Goal: Check status: Check status

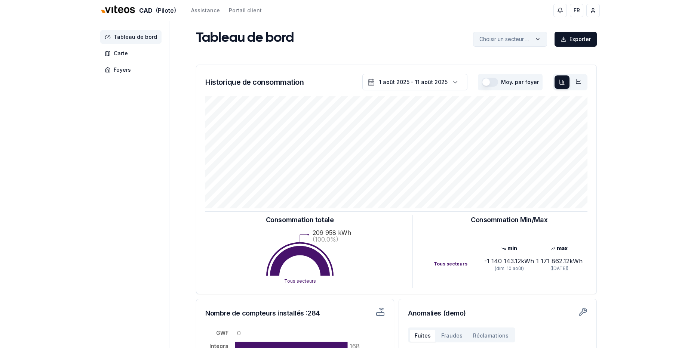
click at [477, 34] on html "CAD (Pilote) Assistance Portail client FR Lionel Gerber Tableau de bord Carte F…" at bounding box center [350, 231] width 700 height 463
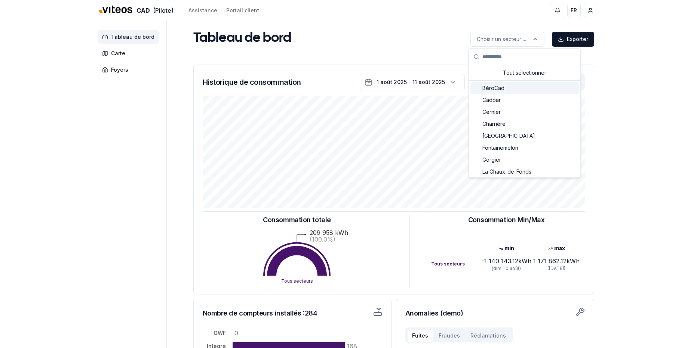
click at [503, 89] on span "BéroCad" at bounding box center [493, 87] width 22 height 7
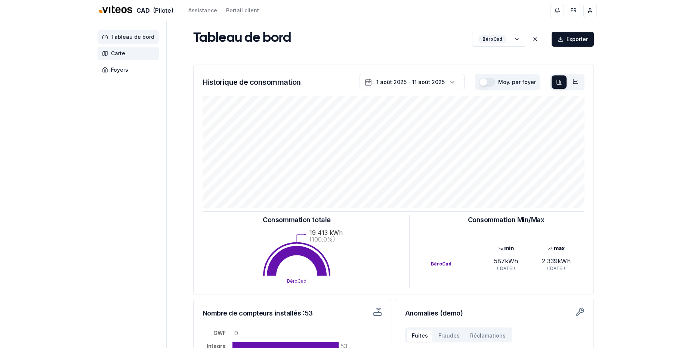
click at [129, 53] on span "Carte" at bounding box center [128, 53] width 61 height 13
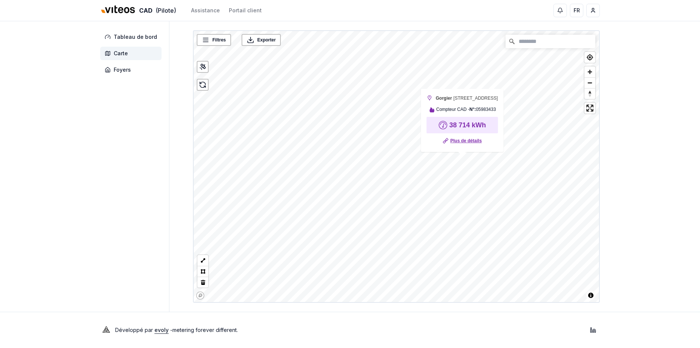
click at [460, 139] on link "Plus de détails" at bounding box center [465, 140] width 31 height 7
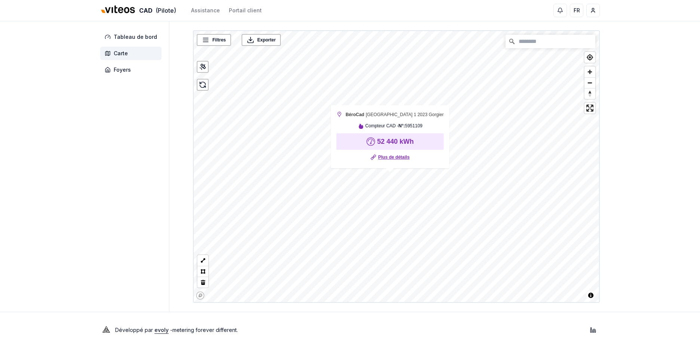
click at [392, 159] on link "Plus de détails" at bounding box center [393, 157] width 31 height 7
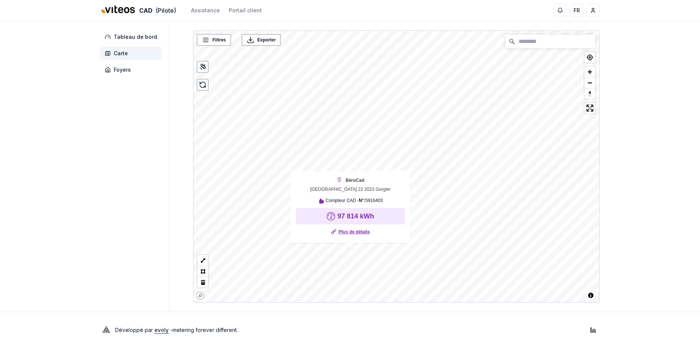
click at [362, 229] on link "Plus de détails" at bounding box center [353, 231] width 31 height 7
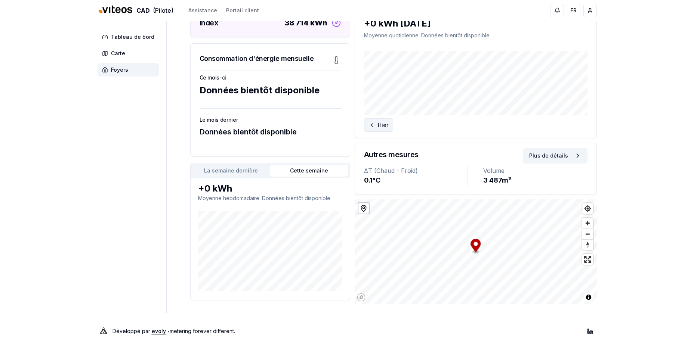
scroll to position [112, 0]
drag, startPoint x: 248, startPoint y: 173, endPoint x: 250, endPoint y: 178, distance: 4.9
click at [248, 173] on button "La semaine dernière" at bounding box center [231, 170] width 78 height 12
click at [317, 176] on button "Cette semaine" at bounding box center [309, 170] width 78 height 12
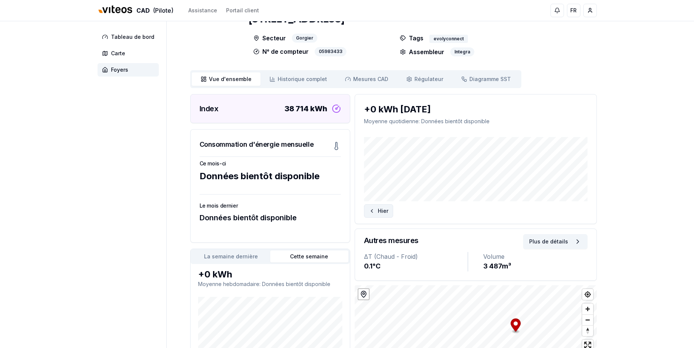
scroll to position [37, 0]
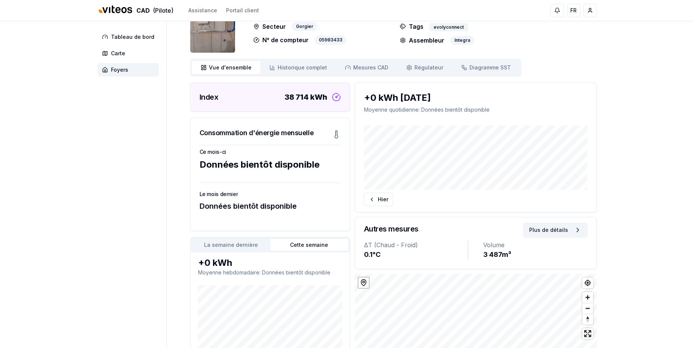
click at [510, 244] on div "+0 kWh aujourd'hui Moyenne quotidienne : Données bientôt disponible Hier Autres…" at bounding box center [476, 231] width 242 height 296
click at [521, 348] on html "CAD (Pilote) Assistance Portail client FR Lionel Gerber Tableau de bord Carte F…" at bounding box center [347, 193] width 694 height 461
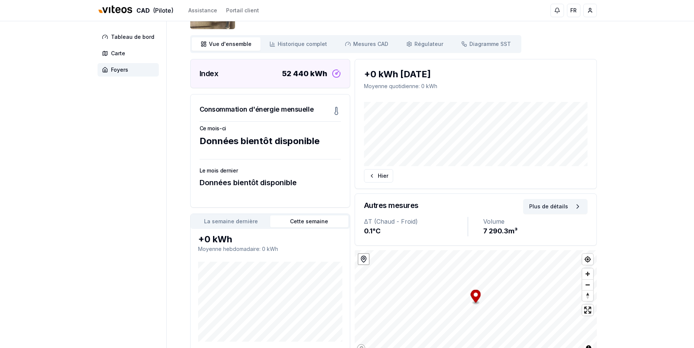
scroll to position [113, 0]
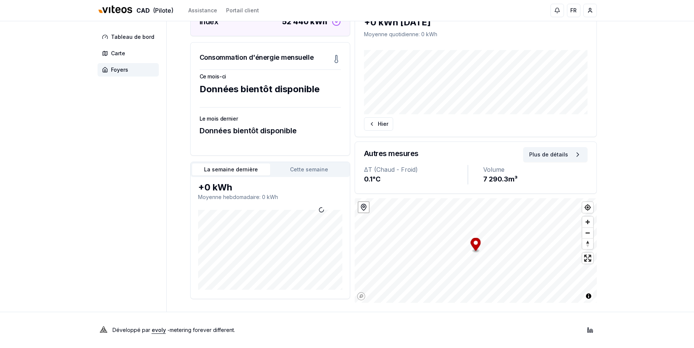
click at [246, 167] on button "La semaine dernière" at bounding box center [231, 170] width 78 height 12
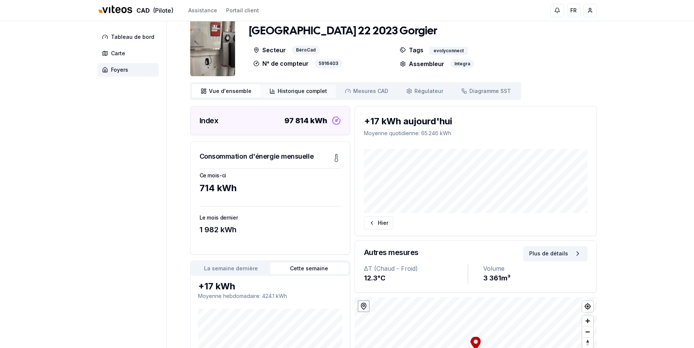
scroll to position [1, 0]
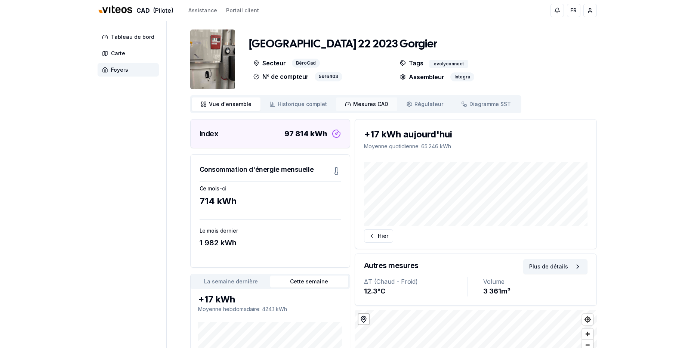
click at [353, 103] on span "Mesures CAD" at bounding box center [370, 104] width 35 height 7
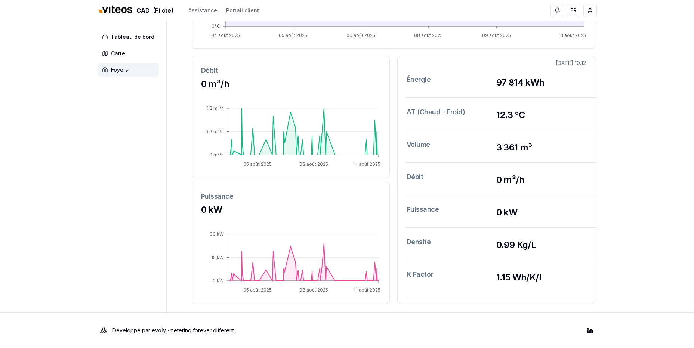
scroll to position [214, 0]
